Goal: Task Accomplishment & Management: Use online tool/utility

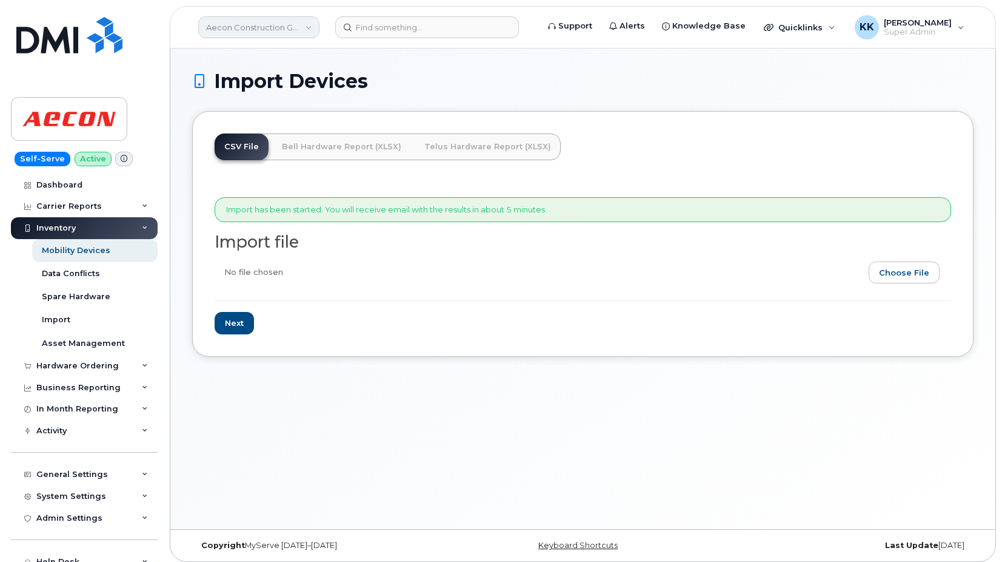
click at [270, 31] on link "Aecon Construction Group Inc" at bounding box center [258, 27] width 121 height 22
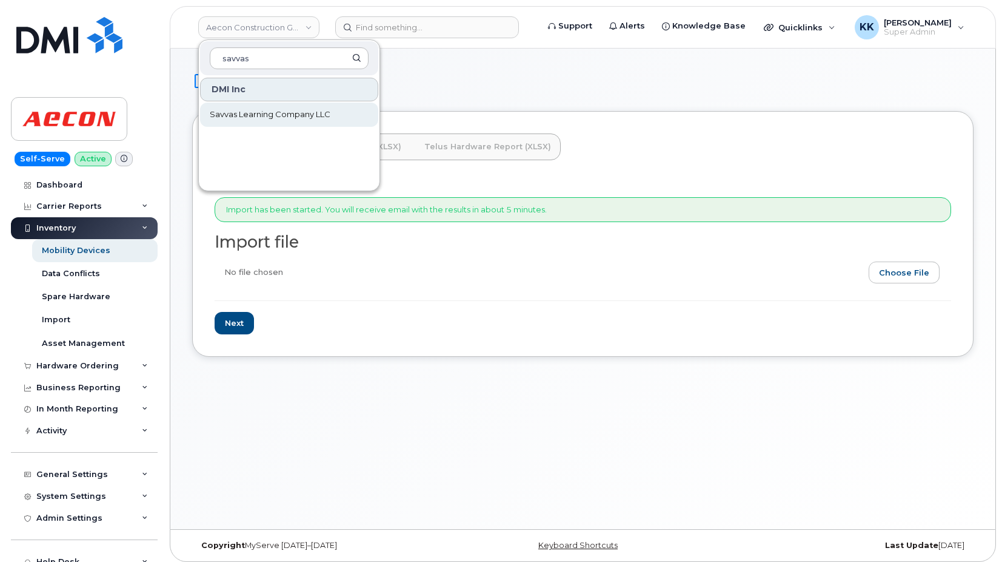
type input "savvas"
click at [244, 123] on link "Savvas Learning Company LLC" at bounding box center [289, 114] width 178 height 24
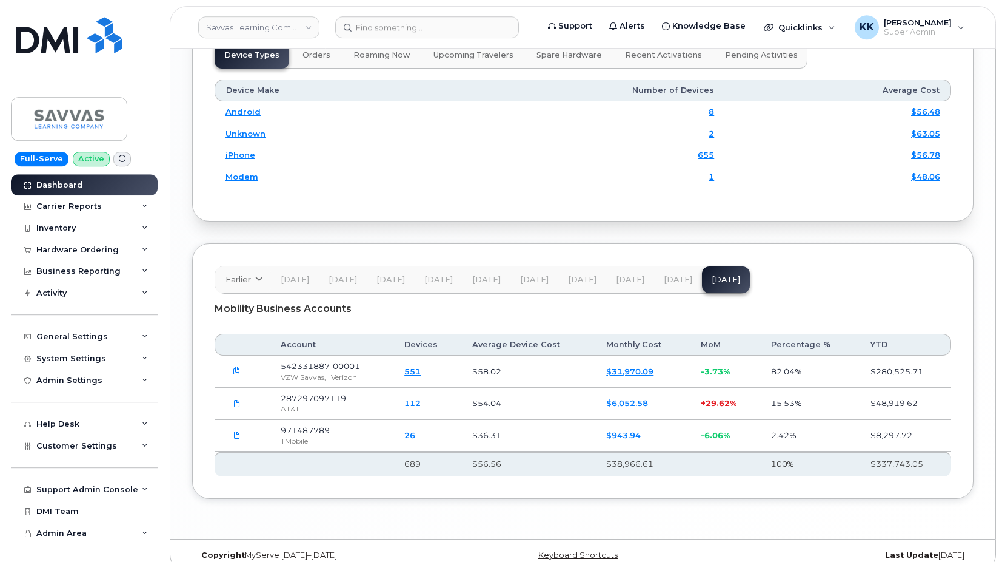
scroll to position [1663, 0]
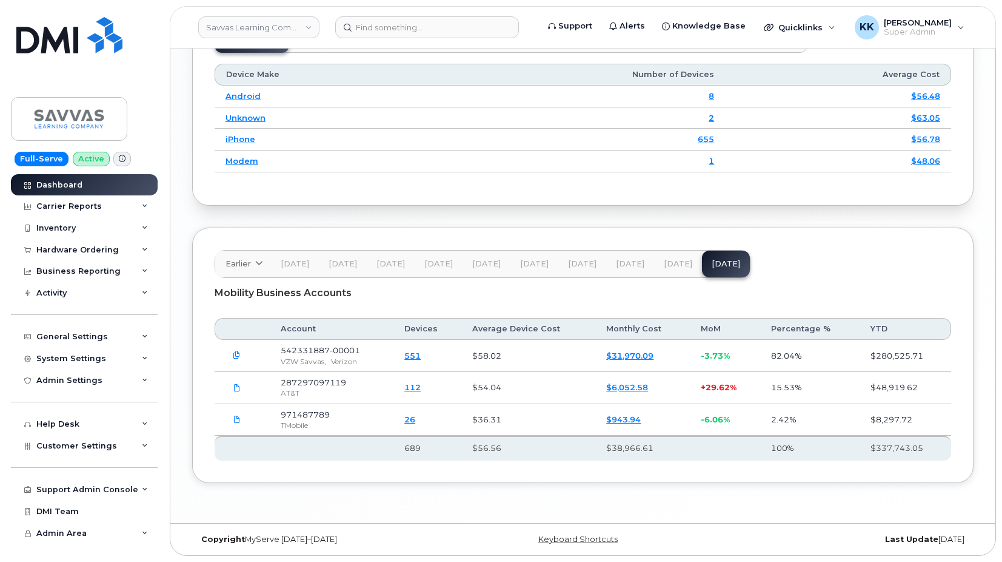
click at [669, 266] on span "[DATE]" at bounding box center [678, 264] width 29 height 10
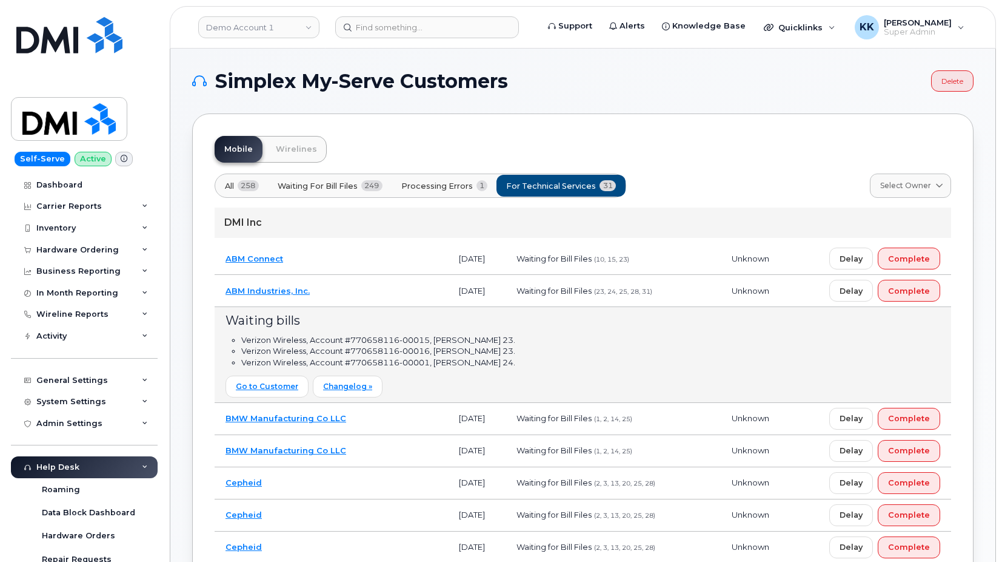
scroll to position [57, 0]
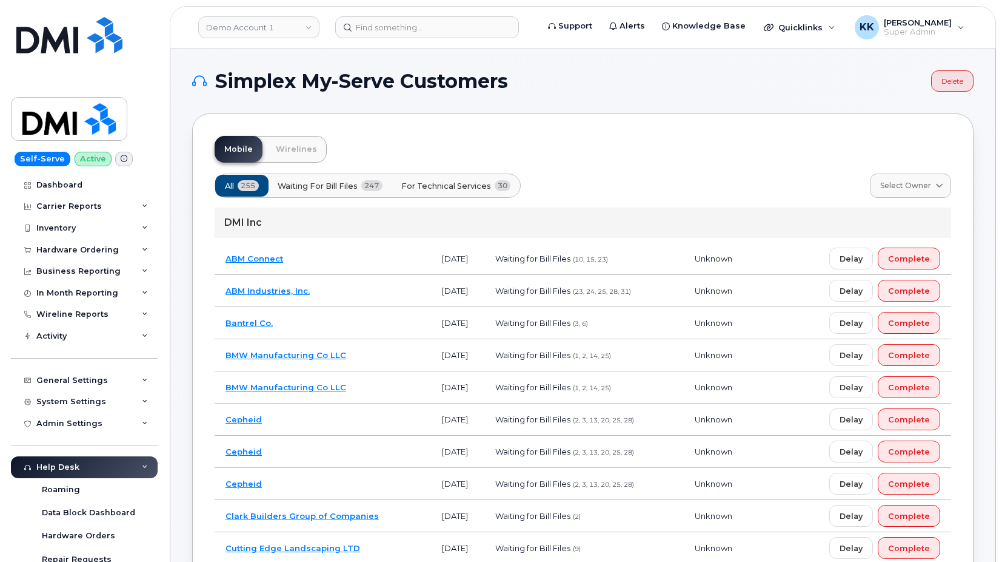
click at [490, 180] on span "For Technical Services" at bounding box center [447, 186] width 90 height 12
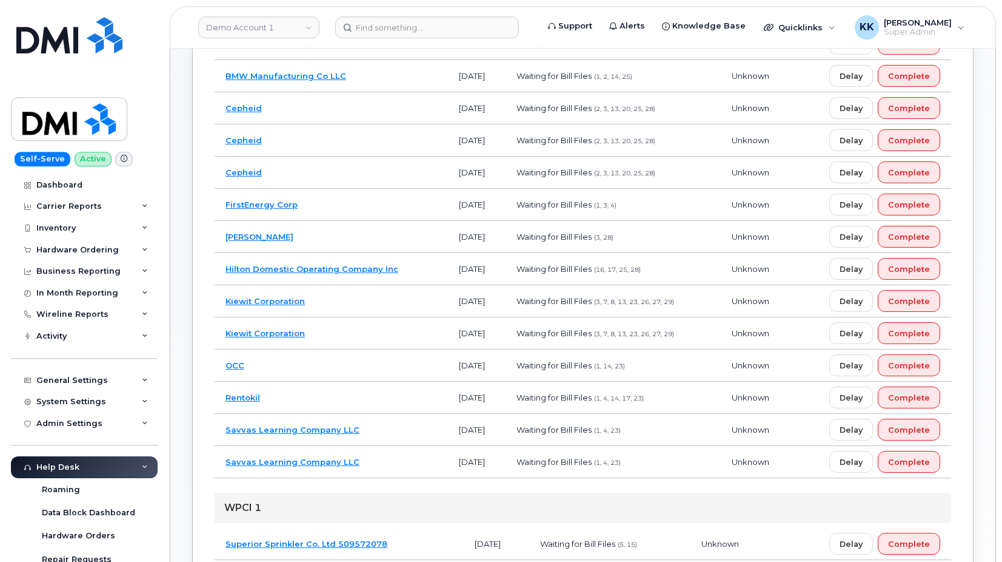
scroll to position [309, 0]
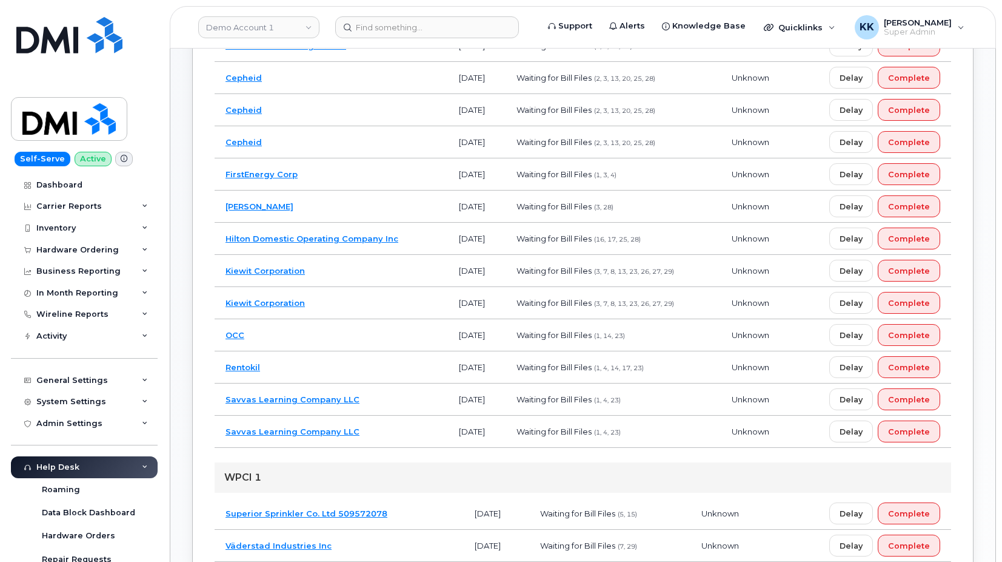
click at [401, 392] on td "Savvas Learning Company LLC" at bounding box center [331, 399] width 233 height 32
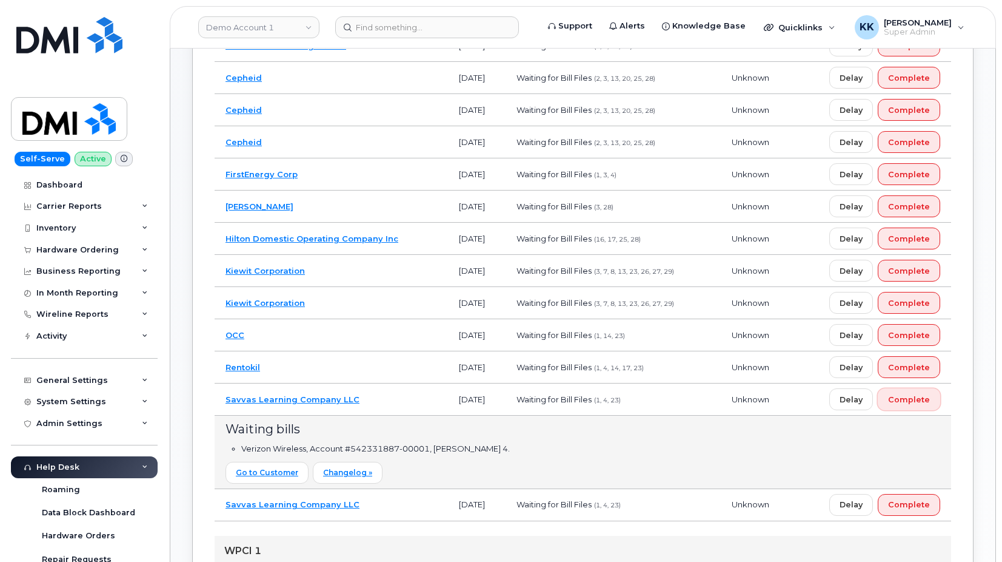
click at [910, 403] on span "Complete" at bounding box center [909, 400] width 42 height 12
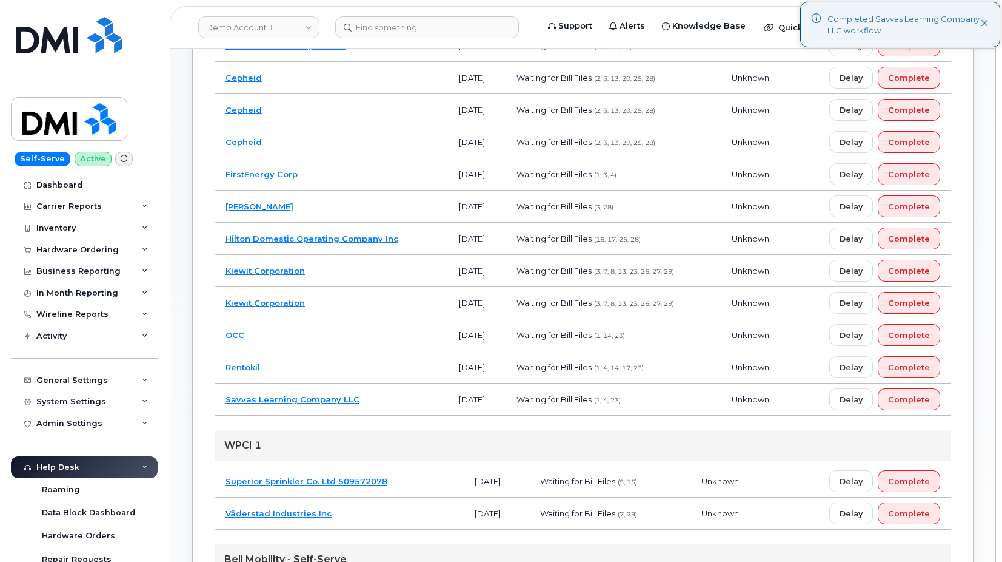
click at [404, 236] on td "Hilton Domestic Operating Company Inc" at bounding box center [331, 239] width 233 height 32
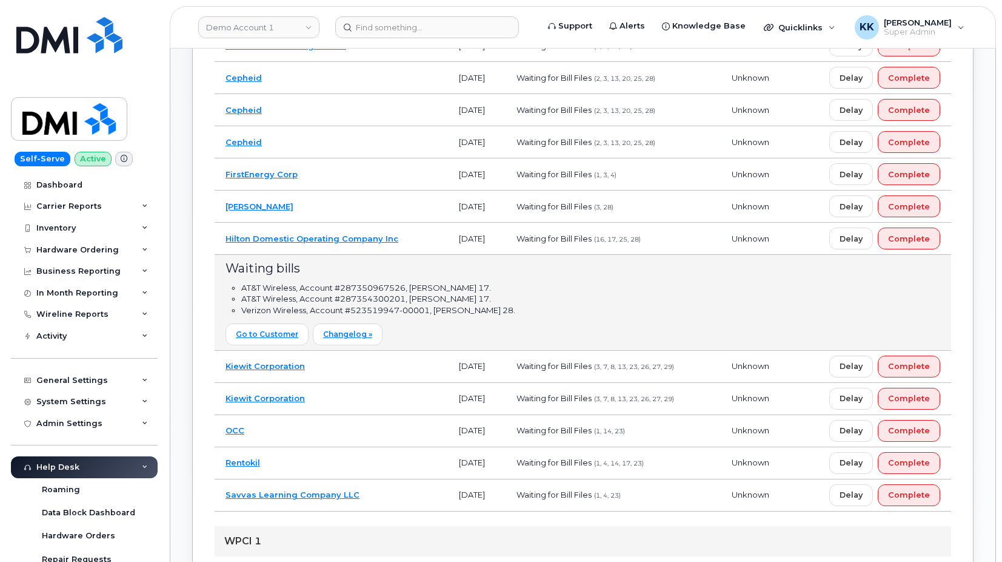
click at [423, 240] on td "Hilton Domestic Operating Company Inc" at bounding box center [331, 239] width 233 height 32
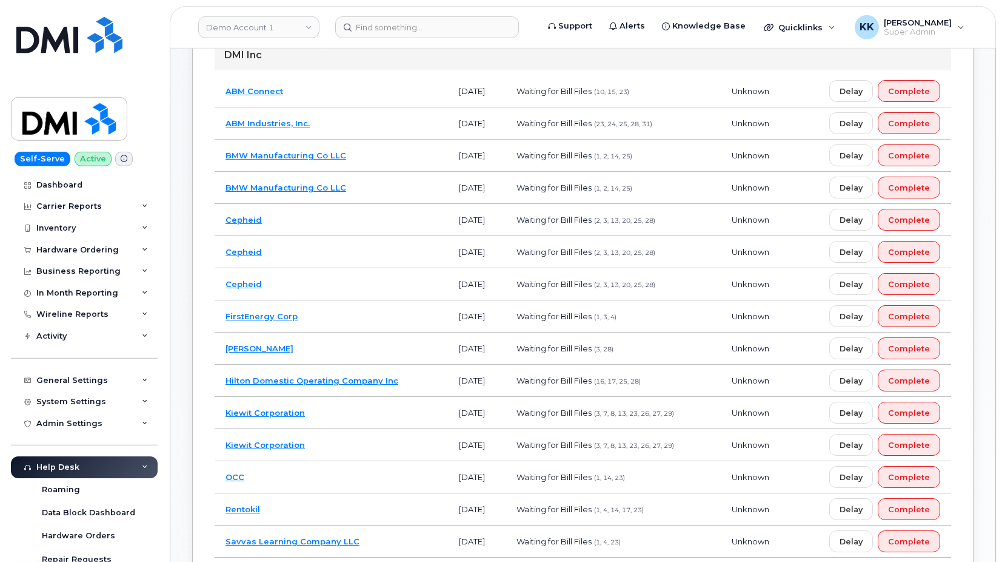
scroll to position [186, 0]
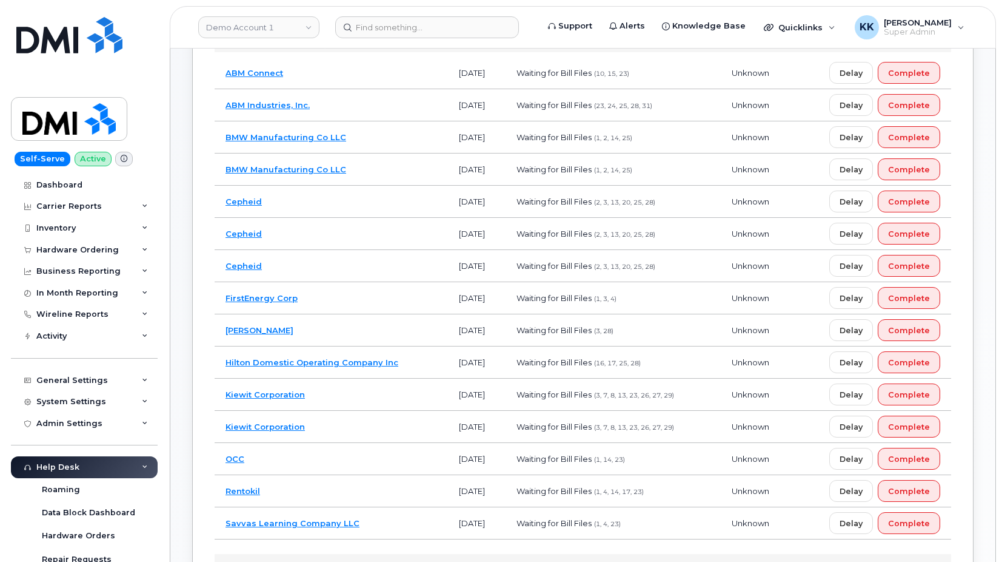
click at [352, 398] on td "Kiewit Corporation" at bounding box center [331, 394] width 233 height 32
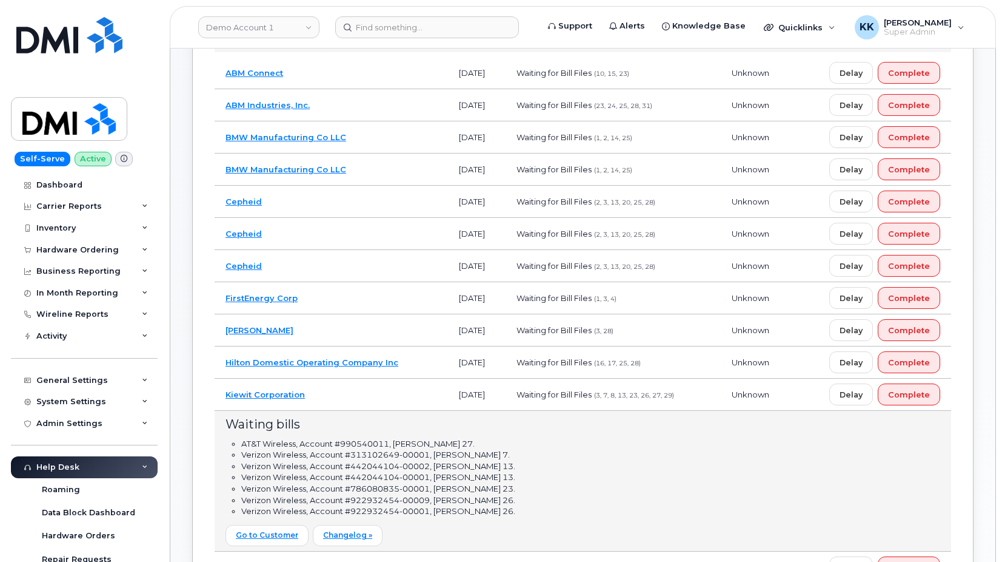
click at [371, 397] on td "Kiewit Corporation" at bounding box center [331, 394] width 233 height 32
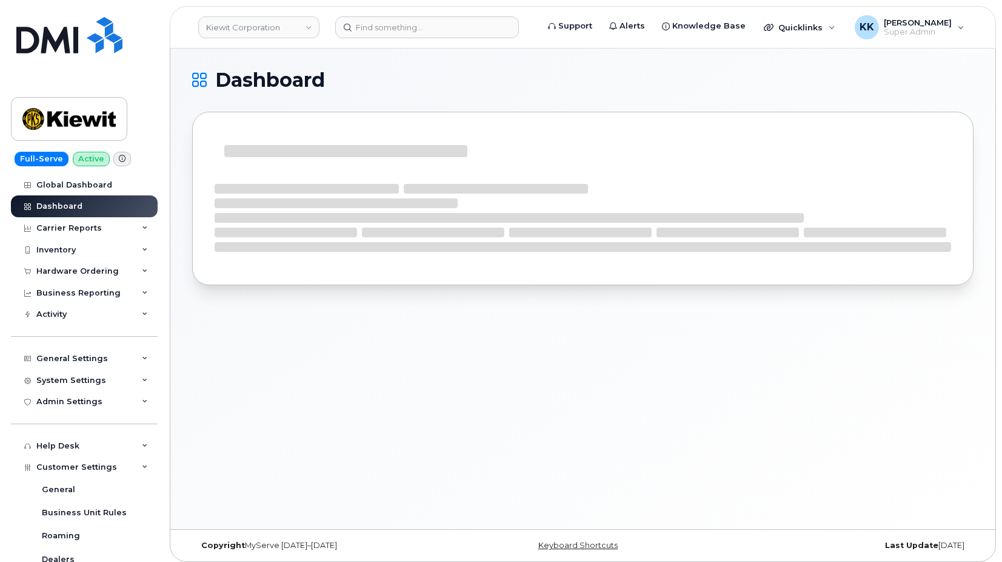
scroll to position [291, 0]
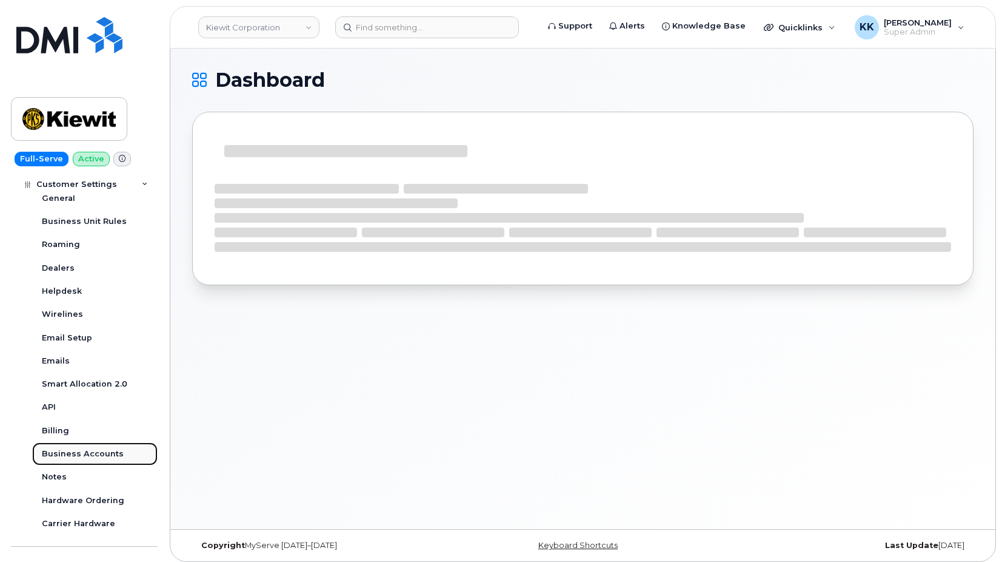
click at [81, 457] on div "Business Accounts" at bounding box center [83, 453] width 82 height 11
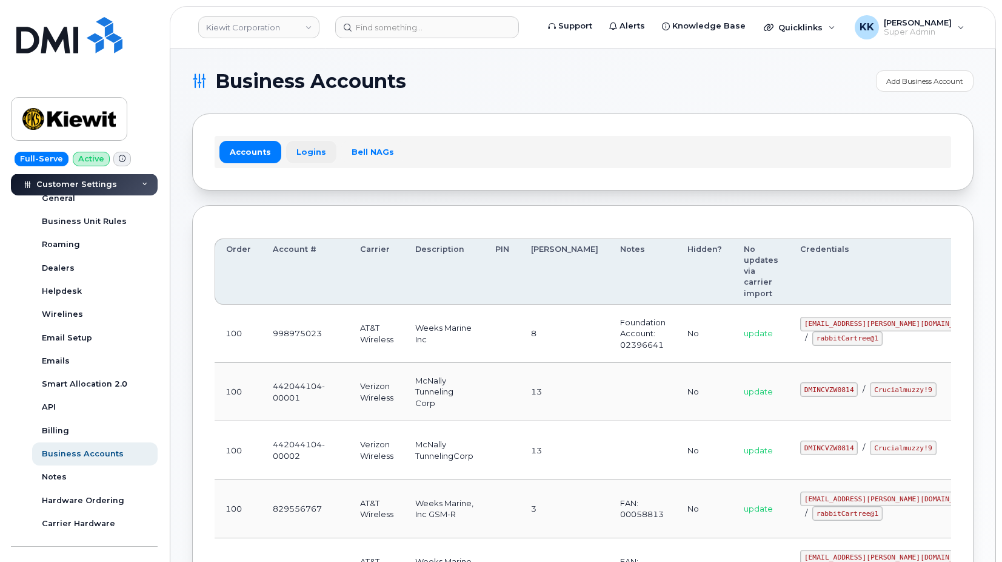
click at [310, 143] on link "Logins" at bounding box center [311, 152] width 50 height 22
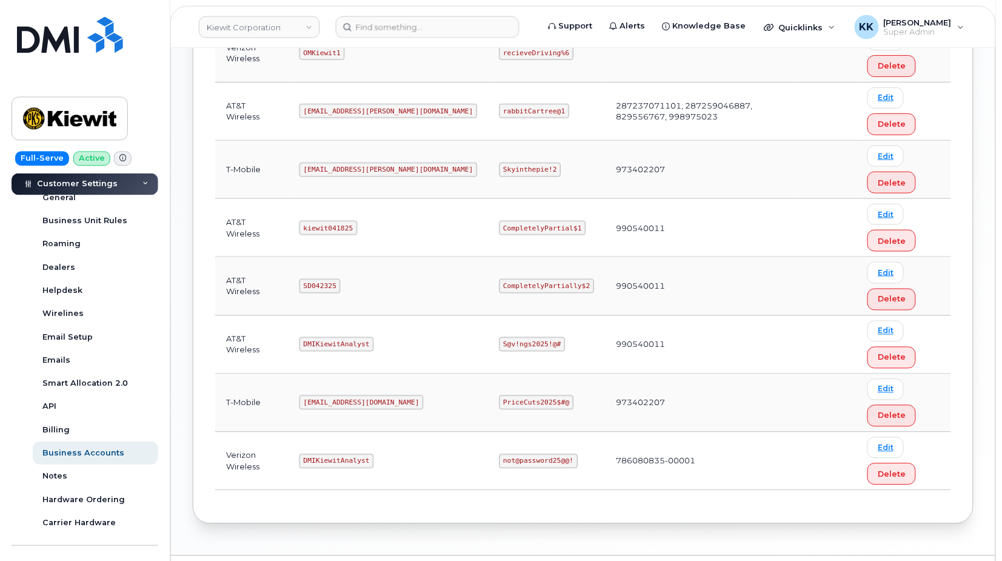
scroll to position [557, 0]
click at [334, 284] on code "SD042325" at bounding box center [319, 285] width 41 height 15
copy code "SD042325"
click at [499, 284] on code "CompletelyPartially$2" at bounding box center [546, 285] width 95 height 15
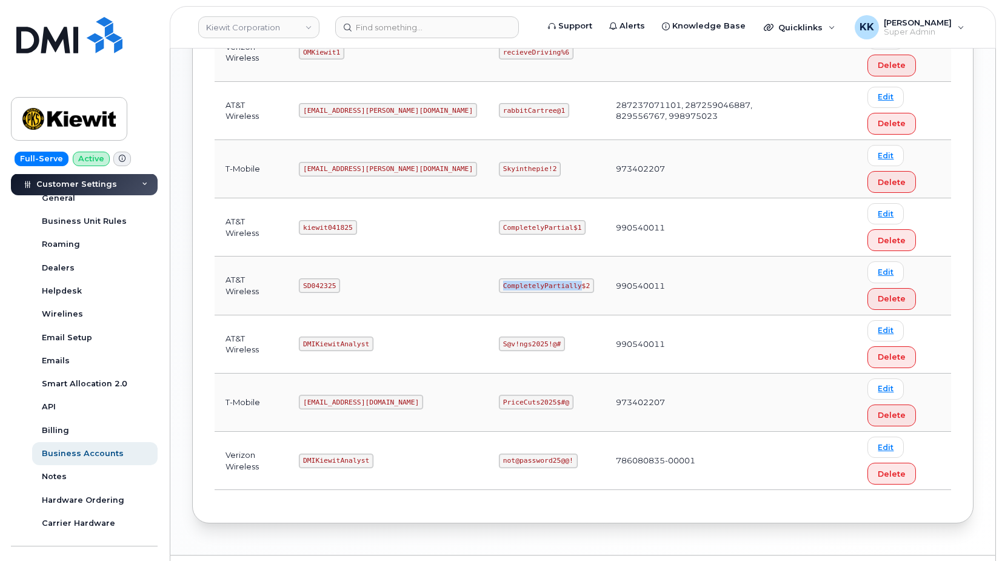
click at [499, 284] on code "CompletelyPartially$2" at bounding box center [546, 285] width 95 height 15
